Goal: Find specific page/section: Find specific page/section

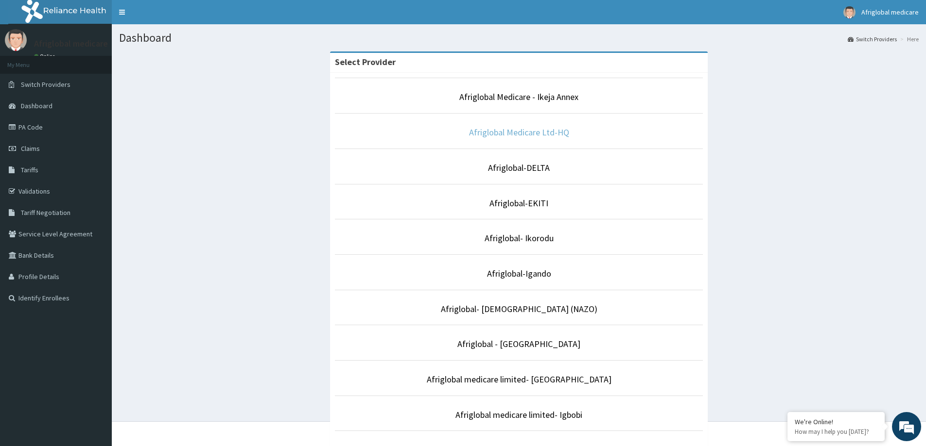
click at [497, 131] on link "Afriglobal Medicare Ltd-HQ" at bounding box center [519, 132] width 100 height 11
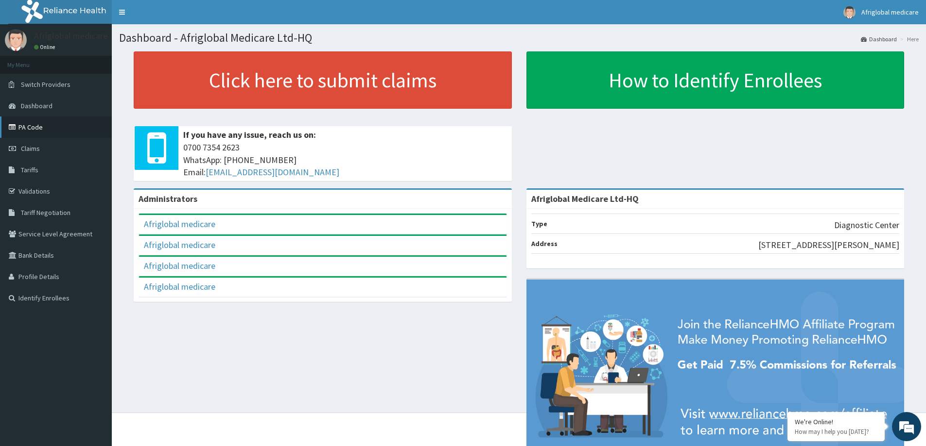
click at [39, 127] on link "PA Code" at bounding box center [56, 127] width 112 height 21
